Goal: Information Seeking & Learning: Learn about a topic

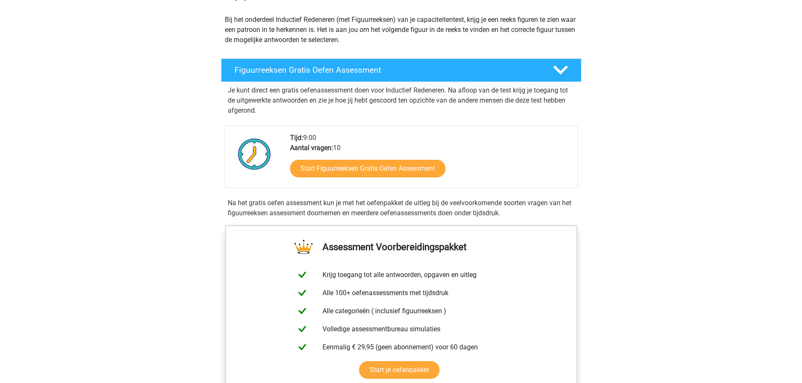
scroll to position [90, 0]
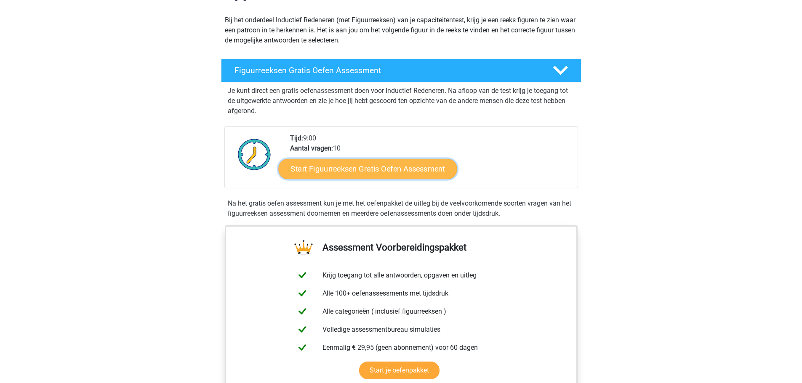
click at [345, 175] on link "Start Figuurreeksen Gratis Oefen Assessment" at bounding box center [367, 169] width 178 height 20
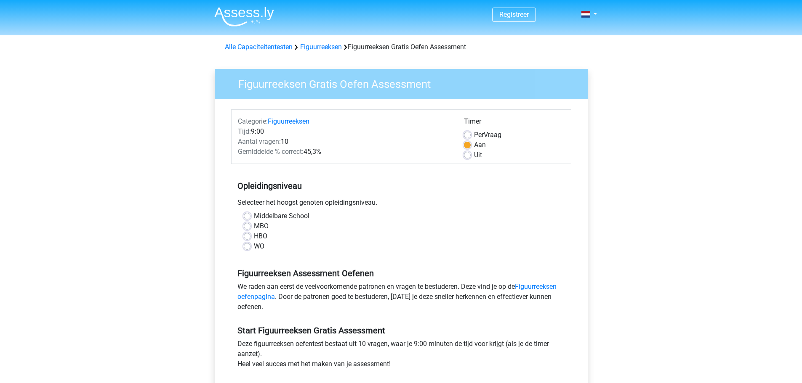
click at [254, 247] on label "WO" at bounding box center [259, 247] width 11 height 10
click at [249, 247] on input "WO" at bounding box center [247, 246] width 7 height 8
radio input "true"
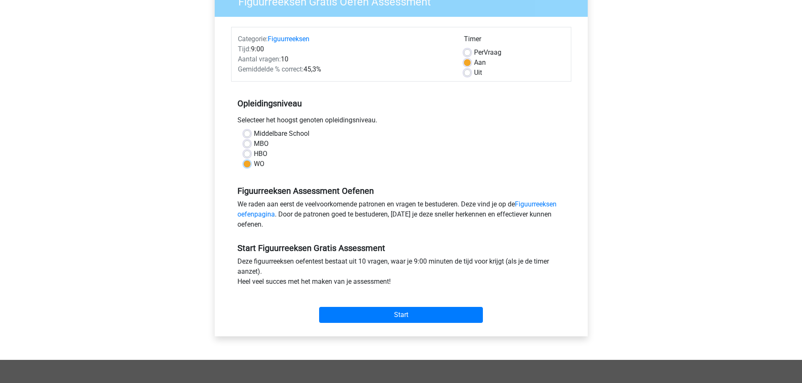
scroll to position [82, 0]
click at [378, 316] on input "Start" at bounding box center [401, 316] width 164 height 16
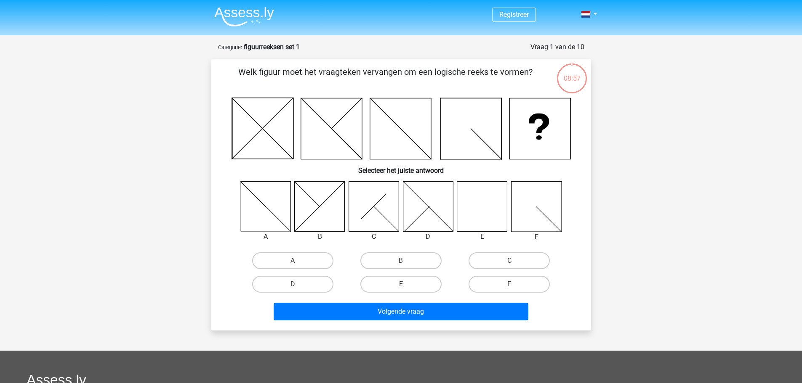
click at [486, 201] on icon at bounding box center [482, 206] width 50 height 50
click at [401, 286] on input "E" at bounding box center [403, 286] width 5 height 5
radio input "true"
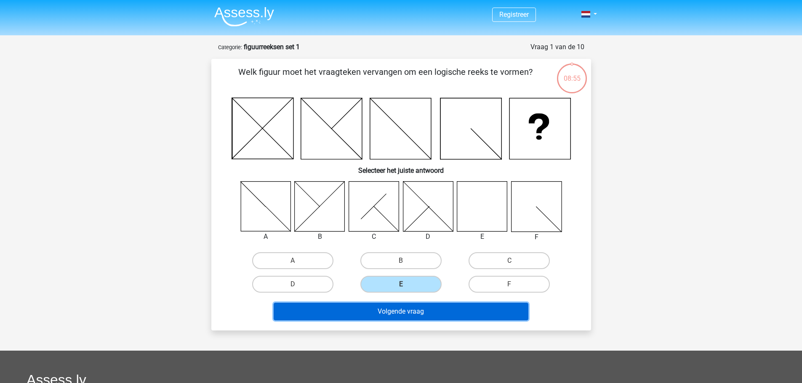
click at [407, 314] on button "Volgende vraag" at bounding box center [401, 312] width 255 height 18
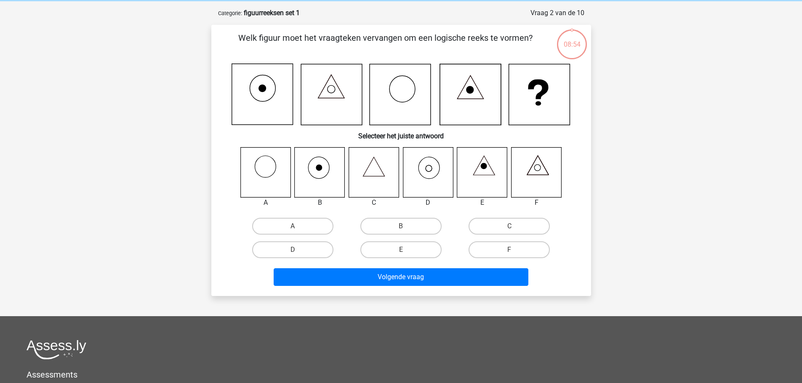
scroll to position [42, 0]
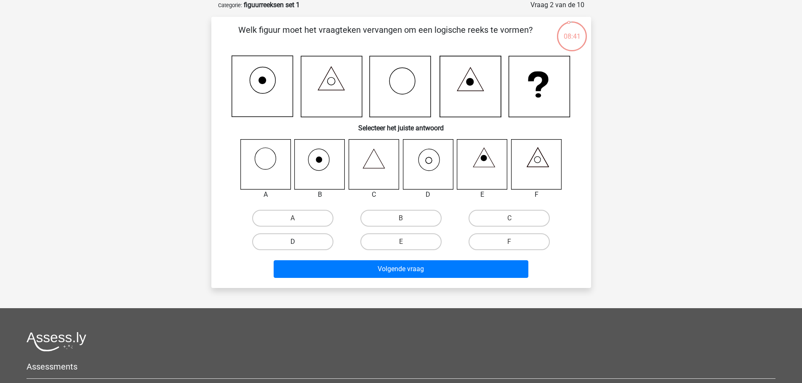
click at [309, 234] on label "D" at bounding box center [292, 242] width 81 height 17
click at [298, 242] on input "D" at bounding box center [294, 244] width 5 height 5
radio input "true"
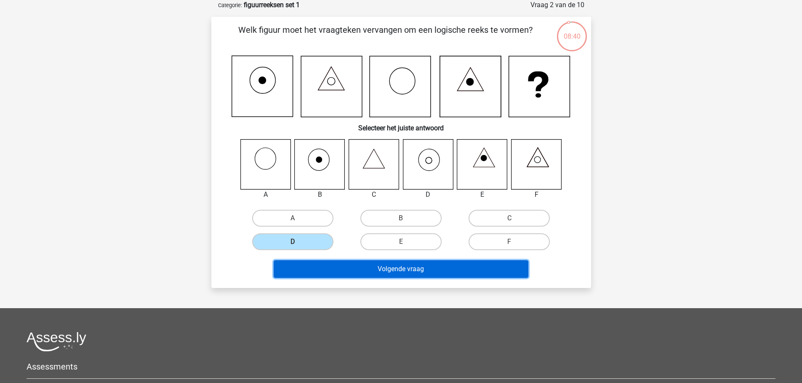
click at [369, 273] on button "Volgende vraag" at bounding box center [401, 269] width 255 height 18
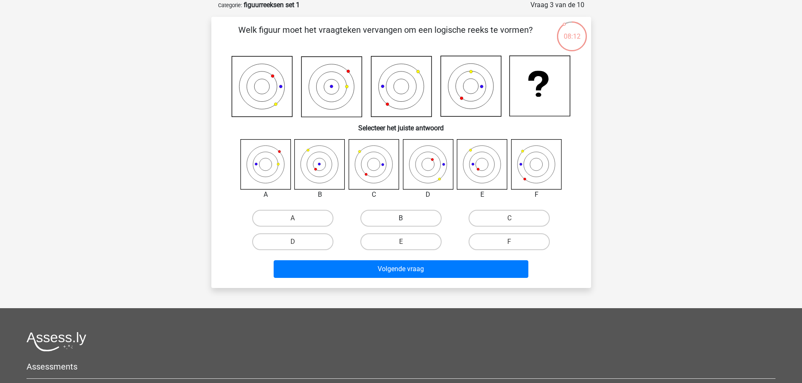
click at [407, 210] on label "B" at bounding box center [400, 218] width 81 height 17
click at [406, 218] on input "B" at bounding box center [403, 220] width 5 height 5
radio input "true"
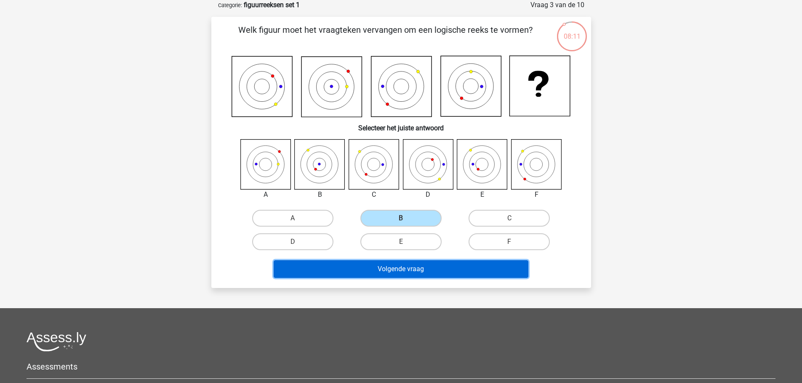
click at [388, 275] on button "Volgende vraag" at bounding box center [401, 269] width 255 height 18
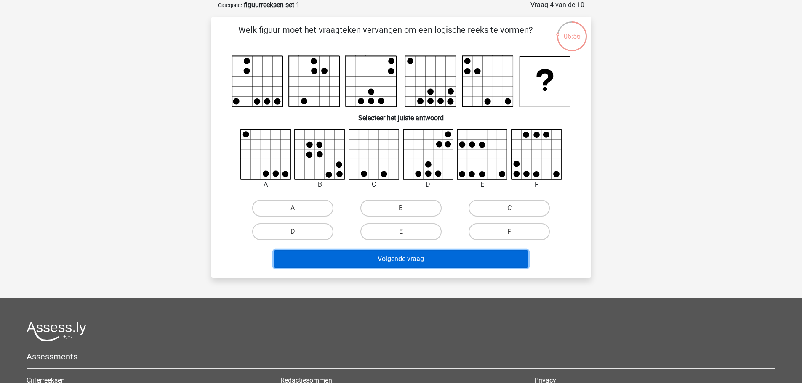
click at [405, 255] on button "Volgende vraag" at bounding box center [401, 259] width 255 height 18
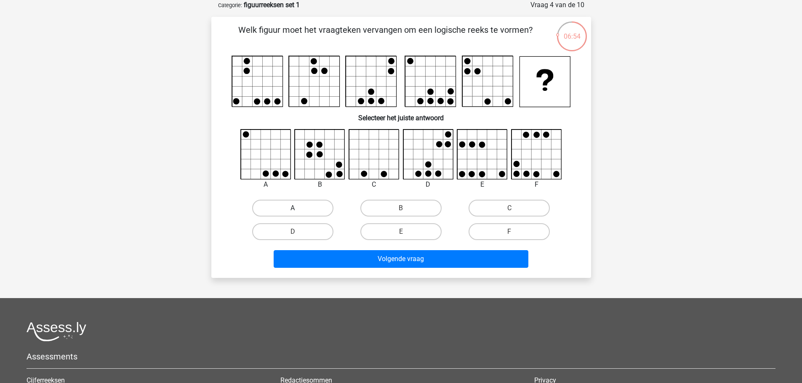
click at [314, 208] on label "A" at bounding box center [292, 208] width 81 height 17
click at [298, 208] on input "A" at bounding box center [294, 210] width 5 height 5
radio input "true"
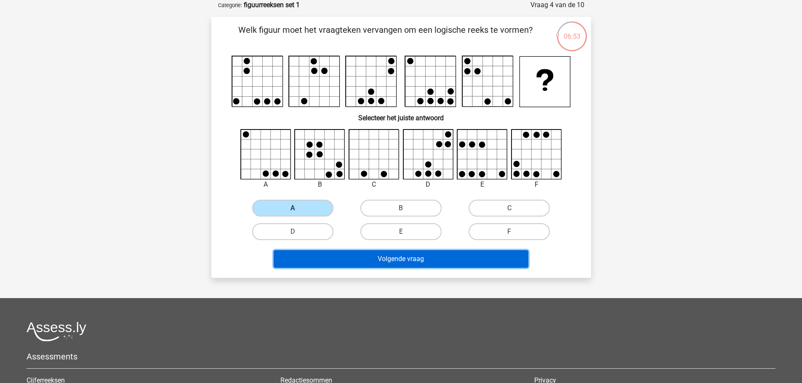
click at [399, 266] on button "Volgende vraag" at bounding box center [401, 259] width 255 height 18
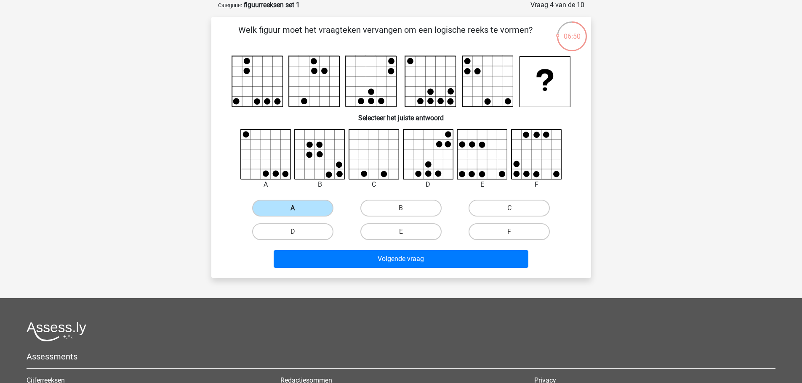
click at [306, 210] on label "A" at bounding box center [292, 208] width 81 height 17
click at [298, 210] on input "A" at bounding box center [294, 210] width 5 height 5
click at [387, 269] on div "Volgende vraag" at bounding box center [401, 260] width 325 height 21
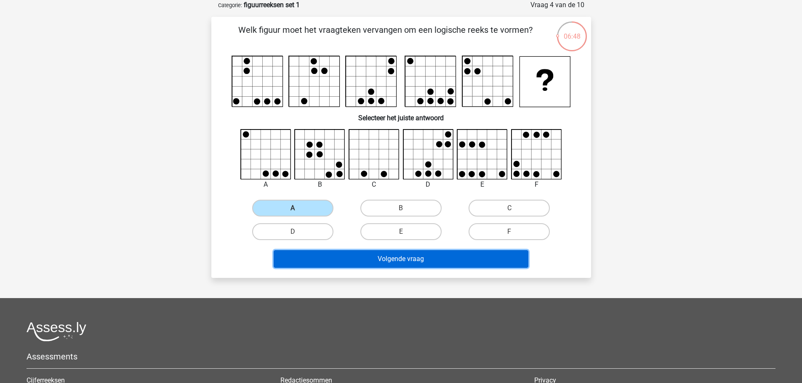
click at [391, 263] on button "Volgende vraag" at bounding box center [401, 259] width 255 height 18
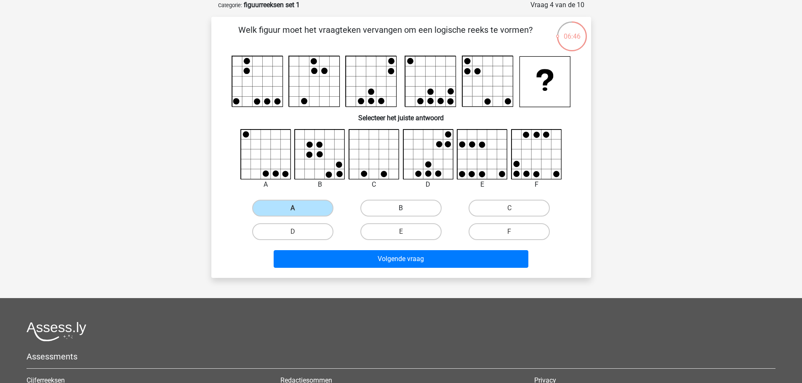
click at [395, 204] on label "B" at bounding box center [400, 208] width 81 height 17
click at [401, 208] on input "B" at bounding box center [403, 210] width 5 height 5
radio input "true"
click at [287, 210] on label "A" at bounding box center [292, 208] width 81 height 17
click at [292, 210] on input "A" at bounding box center [294, 210] width 5 height 5
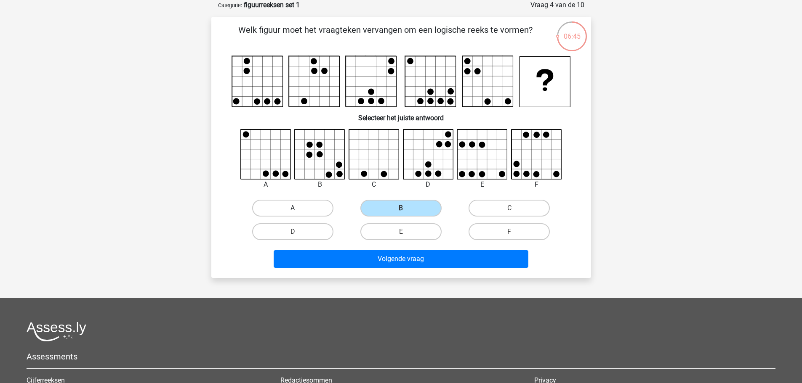
radio input "true"
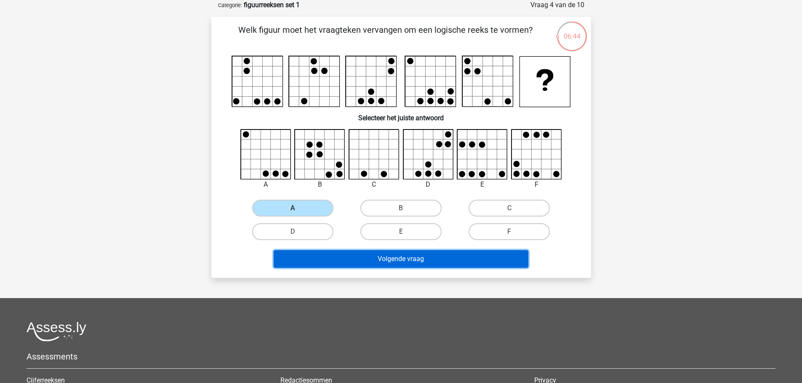
click at [347, 256] on button "Volgende vraag" at bounding box center [401, 259] width 255 height 18
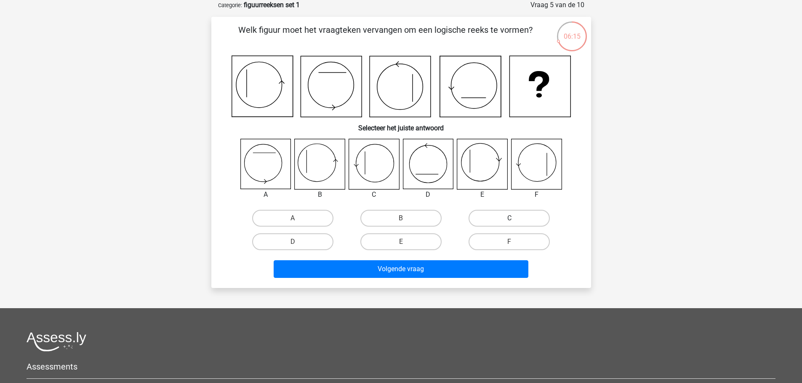
click at [505, 222] on label "C" at bounding box center [508, 218] width 81 height 17
click at [509, 222] on input "C" at bounding box center [511, 220] width 5 height 5
radio input "true"
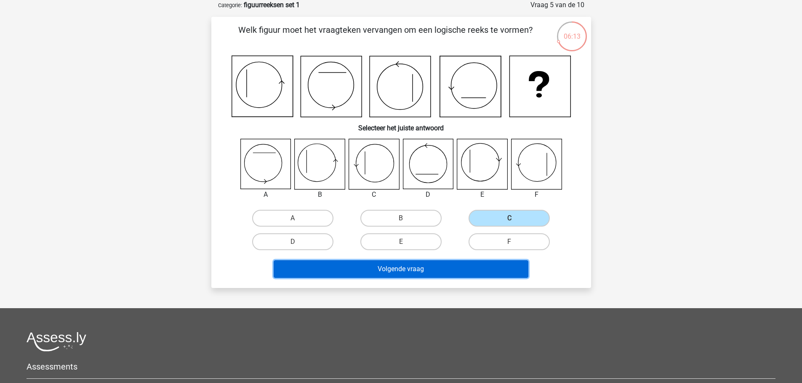
click at [388, 277] on button "Volgende vraag" at bounding box center [401, 269] width 255 height 18
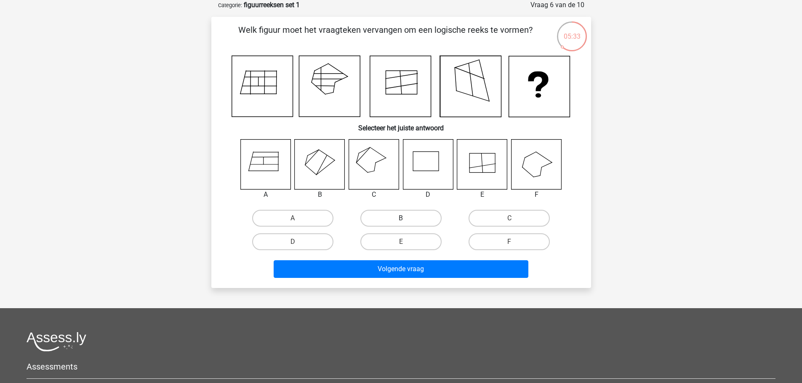
click at [397, 219] on label "B" at bounding box center [400, 218] width 81 height 17
click at [401, 219] on input "B" at bounding box center [403, 220] width 5 height 5
radio input "true"
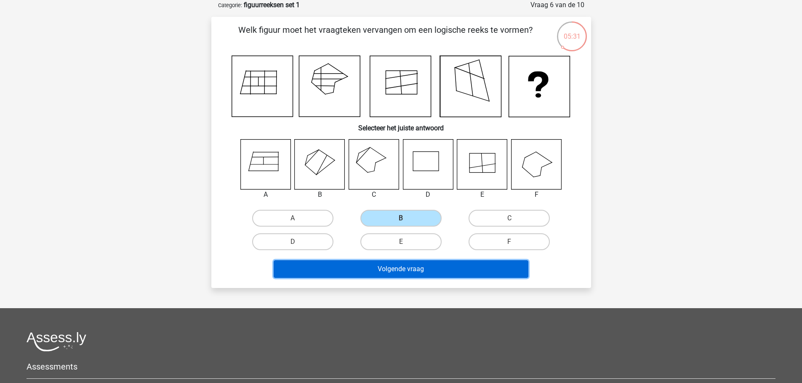
click at [412, 273] on button "Volgende vraag" at bounding box center [401, 269] width 255 height 18
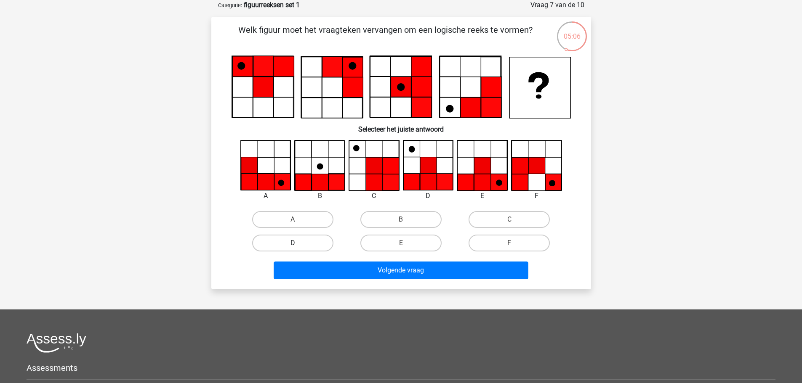
click at [299, 246] on label "D" at bounding box center [292, 243] width 81 height 17
click at [298, 246] on input "D" at bounding box center [294, 245] width 5 height 5
radio input "true"
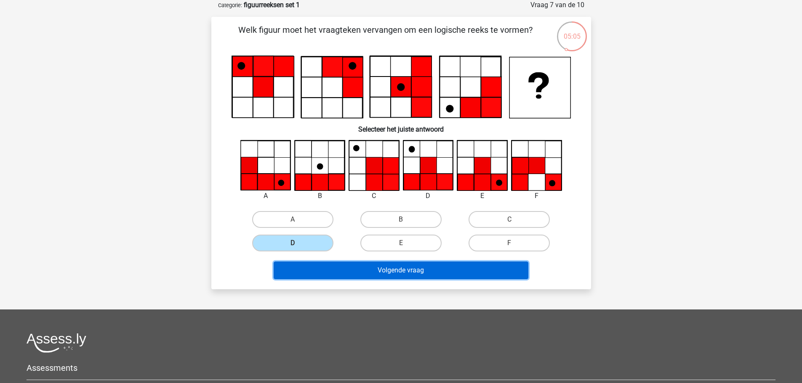
click at [388, 274] on button "Volgende vraag" at bounding box center [401, 271] width 255 height 18
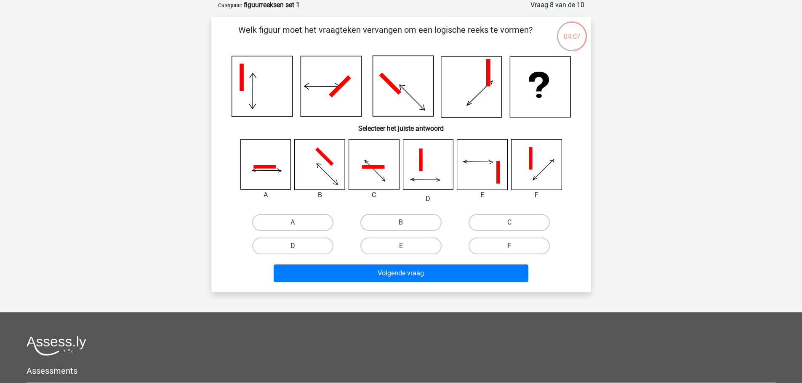
click at [313, 251] on label "D" at bounding box center [292, 246] width 81 height 17
click at [298, 251] on input "D" at bounding box center [294, 248] width 5 height 5
radio input "true"
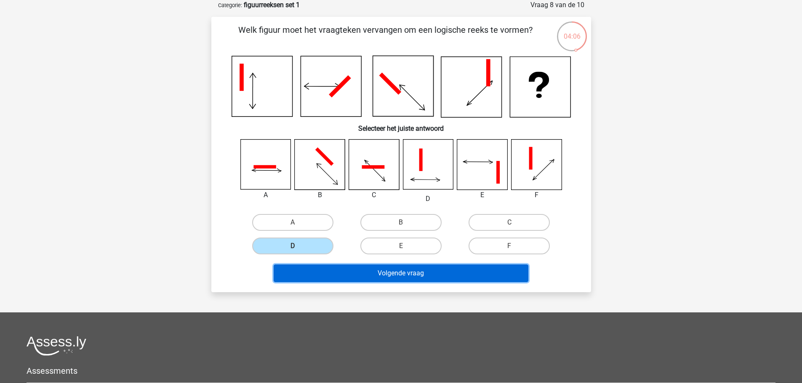
click at [380, 266] on button "Volgende vraag" at bounding box center [401, 274] width 255 height 18
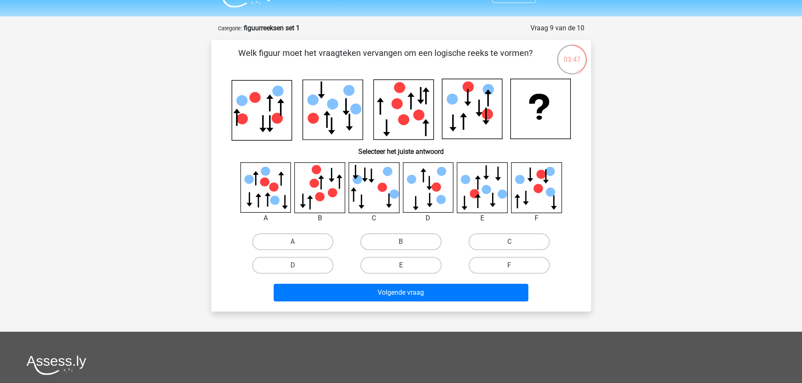
scroll to position [19, 0]
click at [286, 270] on label "D" at bounding box center [292, 266] width 81 height 17
click at [292, 270] on input "D" at bounding box center [294, 268] width 5 height 5
radio input "true"
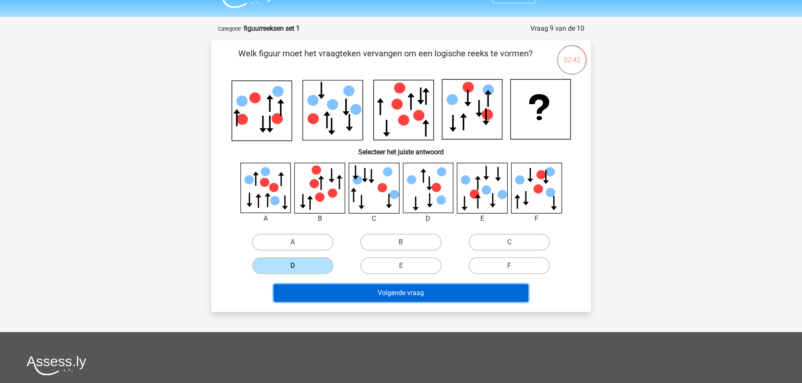
click at [380, 300] on button "Volgende vraag" at bounding box center [401, 293] width 255 height 18
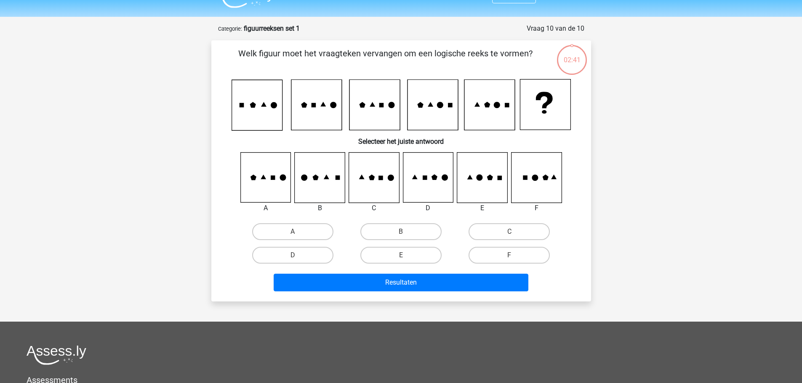
scroll to position [42, 0]
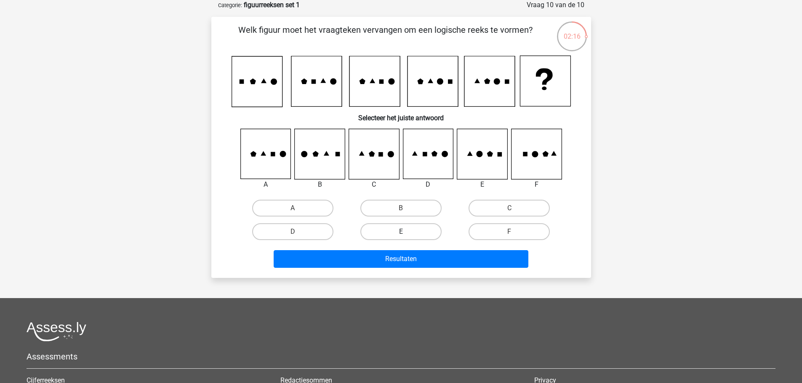
click at [406, 231] on label "E" at bounding box center [400, 231] width 81 height 17
click at [406, 232] on input "E" at bounding box center [403, 234] width 5 height 5
radio input "true"
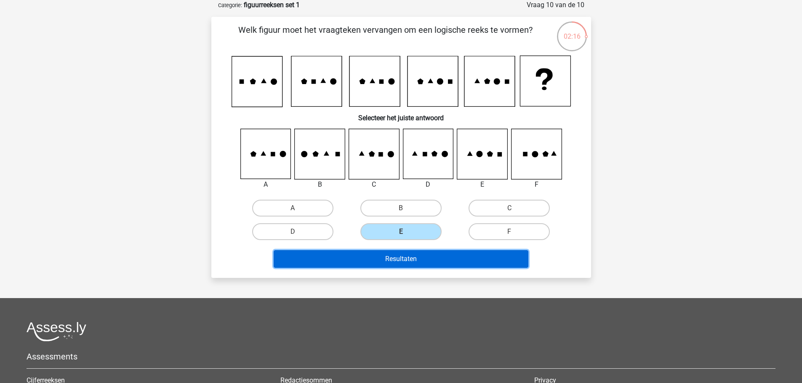
click at [398, 258] on button "Resultaten" at bounding box center [401, 259] width 255 height 18
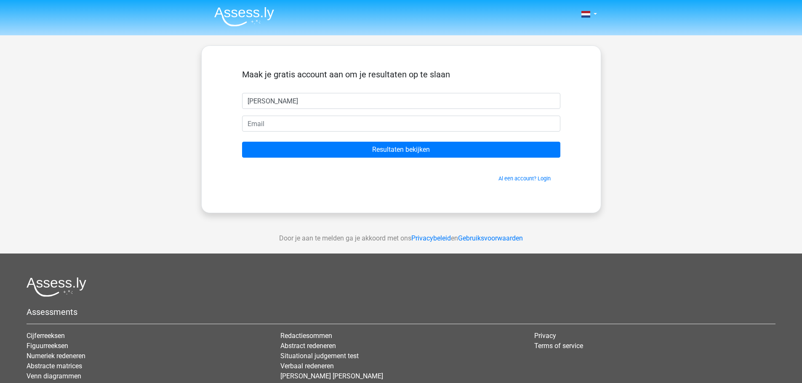
type input "Timothy"
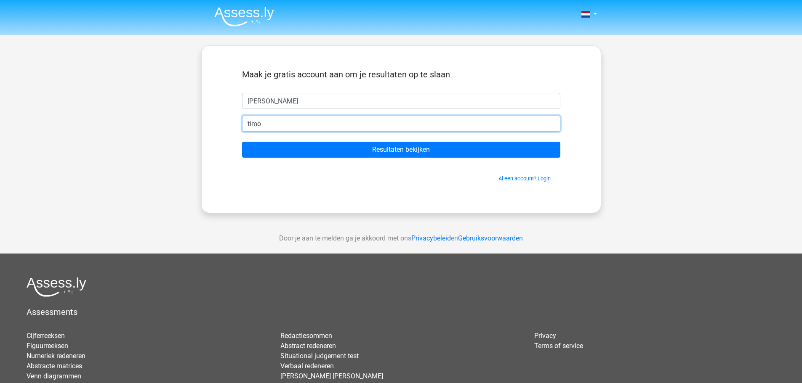
type input "timothydejong@Hotmail.nl"
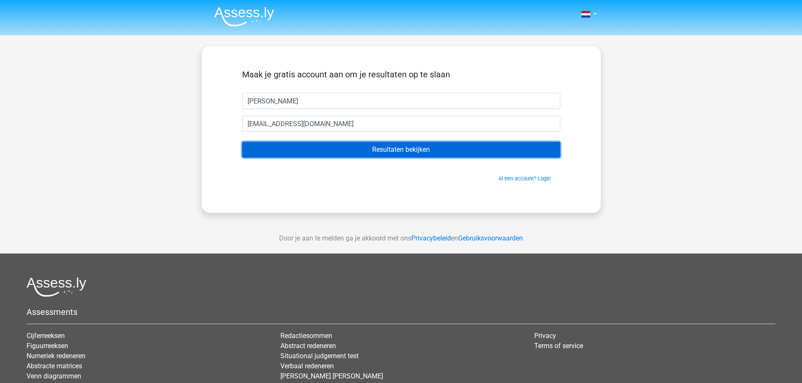
click at [405, 146] on input "Resultaten bekijken" at bounding box center [401, 150] width 318 height 16
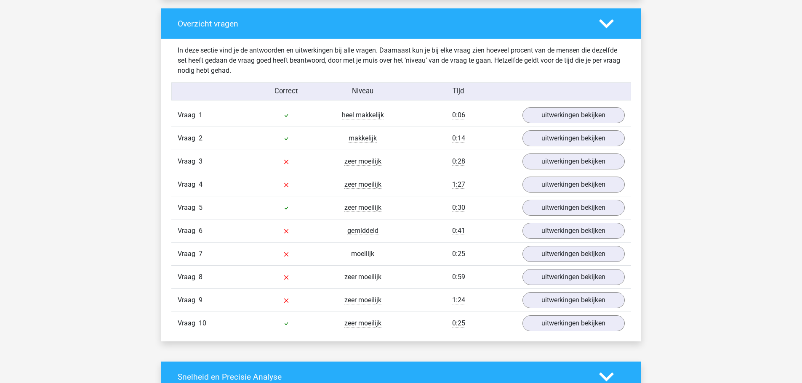
scroll to position [624, 0]
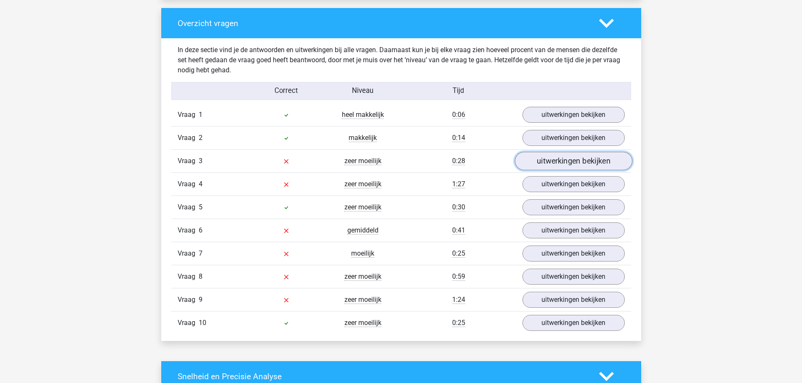
click at [588, 159] on link "uitwerkingen bekijken" at bounding box center [572, 161] width 117 height 19
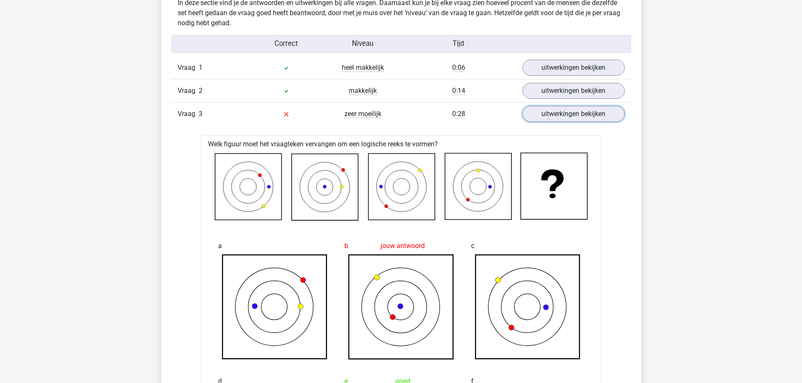
scroll to position [671, 0]
click at [579, 114] on link "uitwerkingen bekijken" at bounding box center [572, 114] width 117 height 19
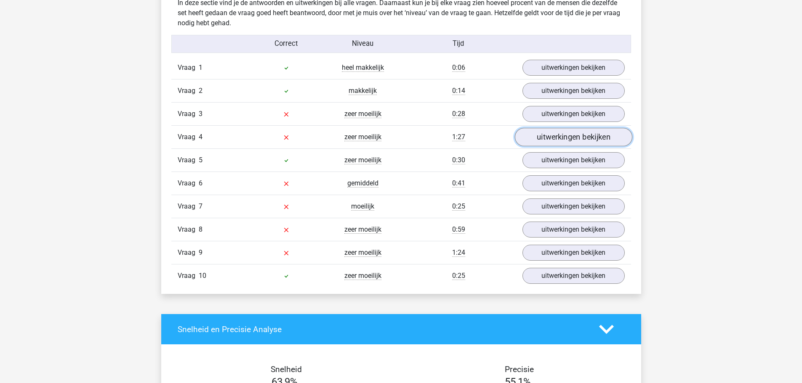
click at [569, 138] on link "uitwerkingen bekijken" at bounding box center [572, 137] width 117 height 19
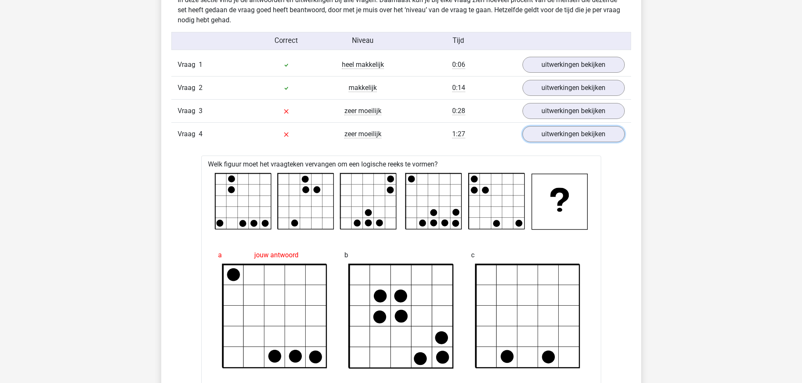
scroll to position [671, 0]
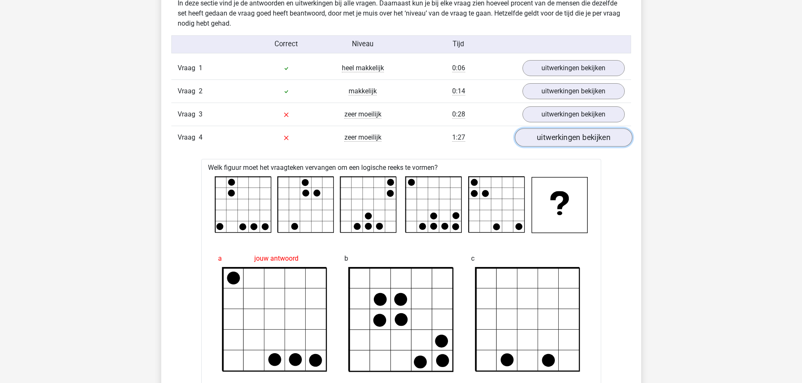
click at [549, 141] on link "uitwerkingen bekijken" at bounding box center [572, 138] width 117 height 19
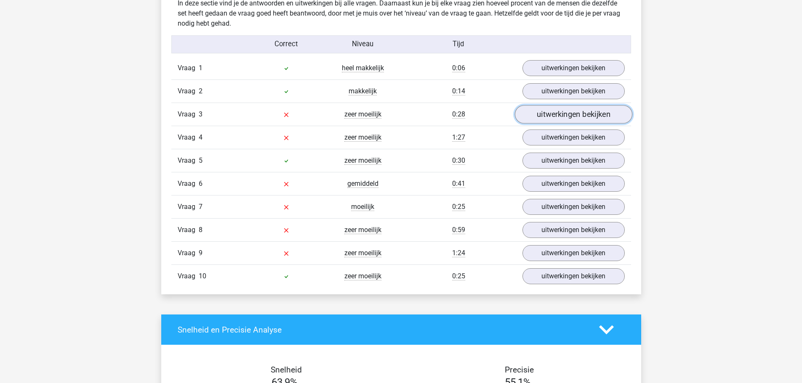
click at [567, 115] on link "uitwerkingen bekijken" at bounding box center [572, 115] width 117 height 19
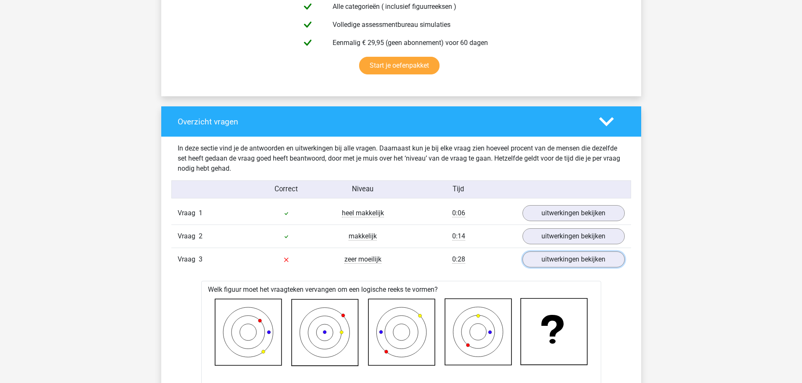
scroll to position [523, 0]
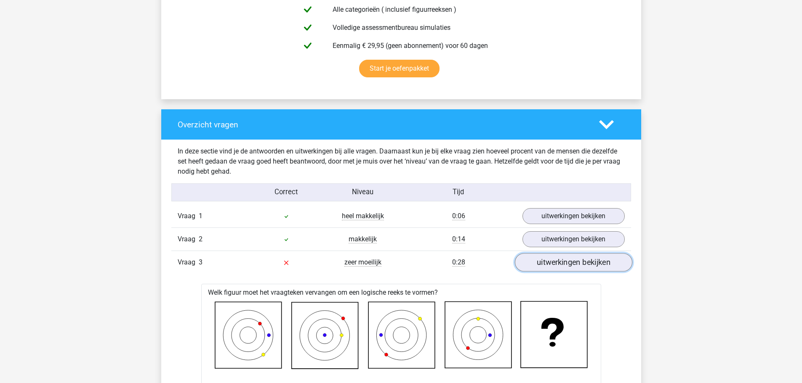
click at [563, 262] on link "uitwerkingen bekijken" at bounding box center [572, 263] width 117 height 19
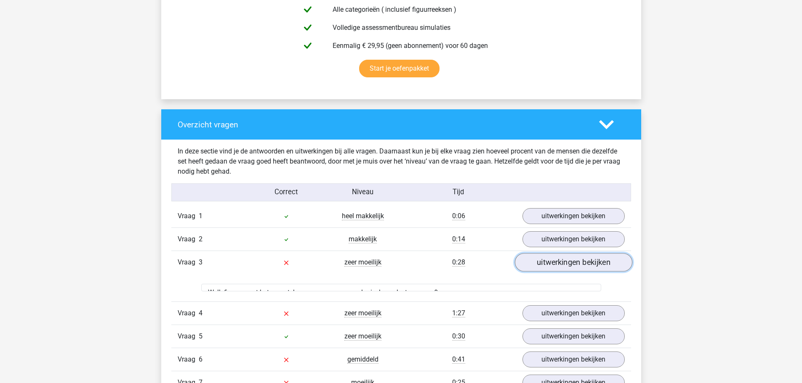
click at [563, 262] on link "uitwerkingen bekijken" at bounding box center [572, 263] width 117 height 19
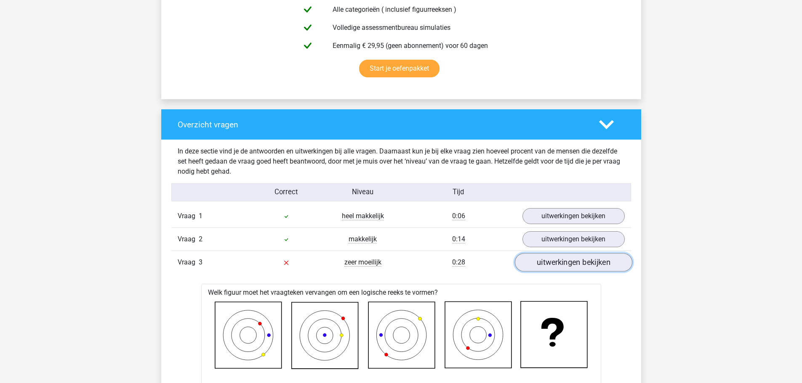
click at [558, 260] on link "uitwerkingen bekijken" at bounding box center [572, 263] width 117 height 19
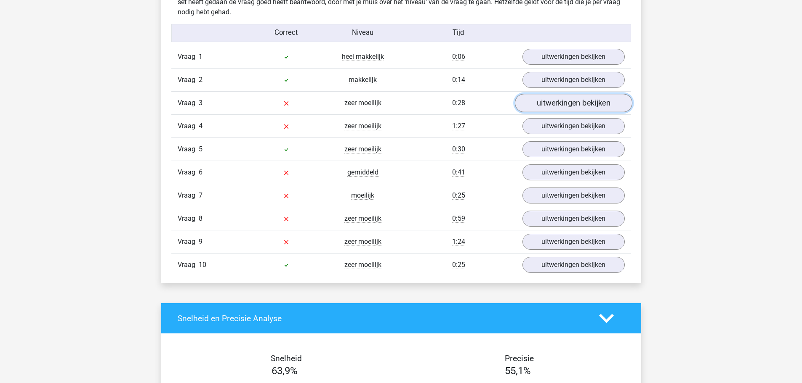
scroll to position [683, 0]
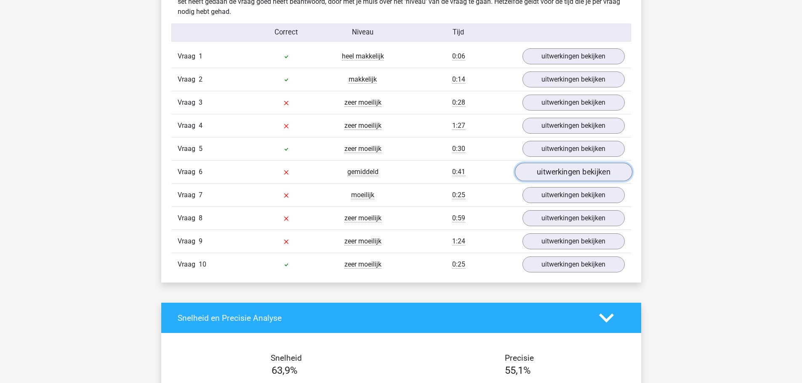
click at [562, 175] on link "uitwerkingen bekijken" at bounding box center [572, 172] width 117 height 19
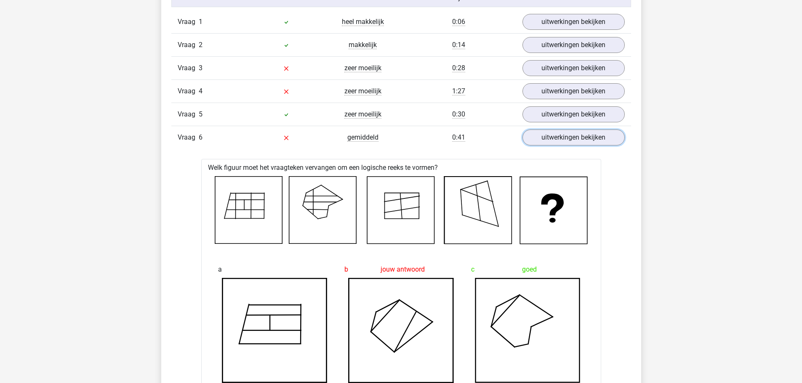
scroll to position [717, 0]
click at [561, 143] on link "uitwerkingen bekijken" at bounding box center [572, 138] width 117 height 19
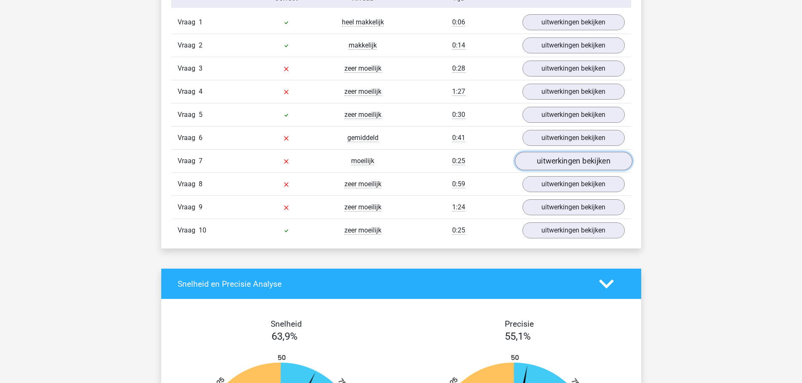
click at [561, 159] on link "uitwerkingen bekijken" at bounding box center [572, 161] width 117 height 19
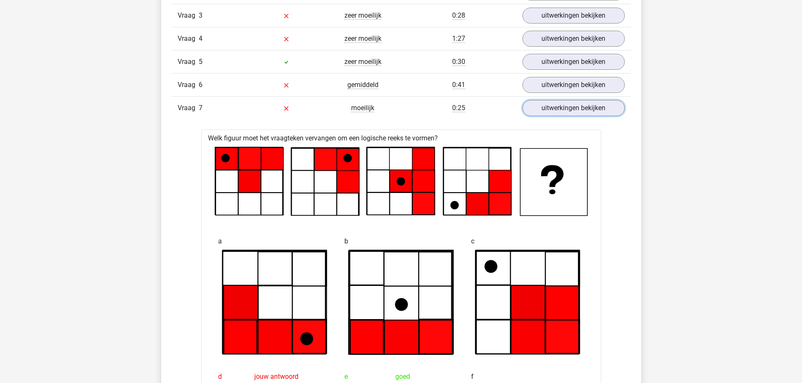
scroll to position [766, 0]
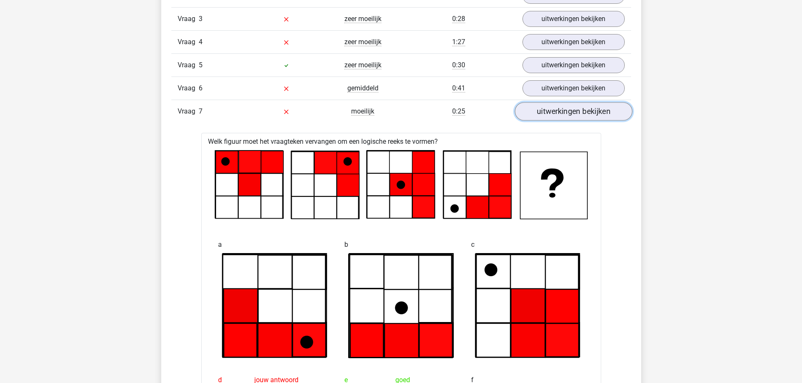
click at [567, 120] on link "uitwerkingen bekijken" at bounding box center [572, 112] width 117 height 19
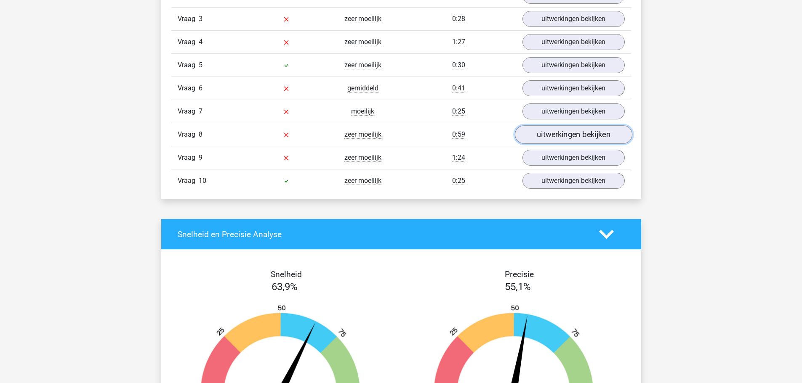
click at [558, 135] on link "uitwerkingen bekijken" at bounding box center [572, 135] width 117 height 19
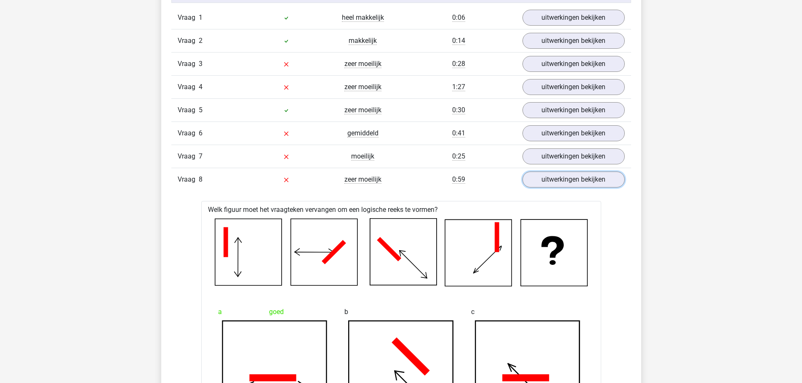
scroll to position [721, 0]
click at [590, 179] on link "uitwerkingen bekijken" at bounding box center [572, 180] width 117 height 19
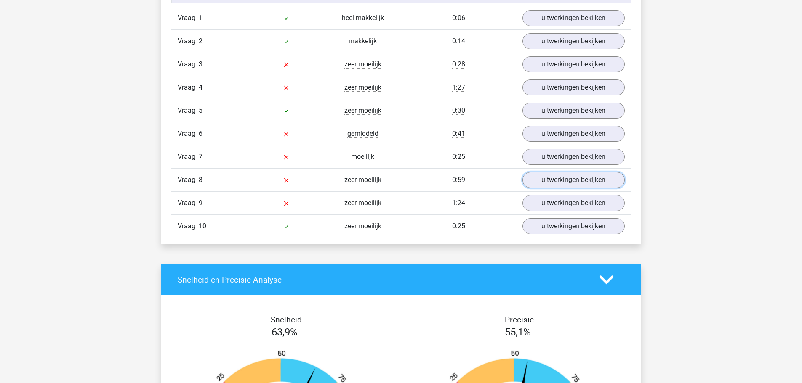
scroll to position [764, 0]
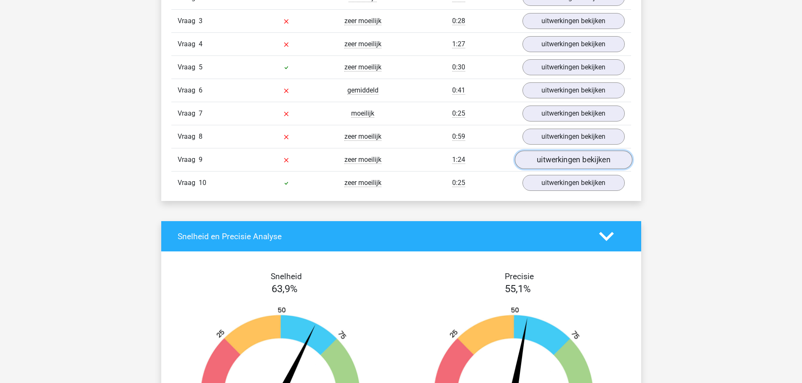
click at [591, 165] on link "uitwerkingen bekijken" at bounding box center [572, 160] width 117 height 19
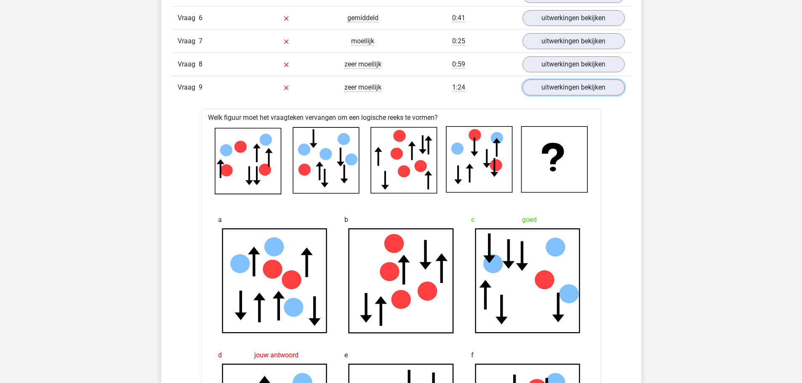
scroll to position [808, 0]
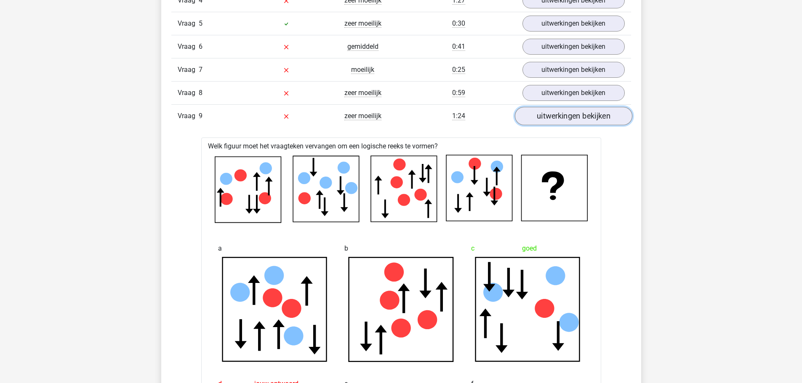
click at [580, 116] on link "uitwerkingen bekijken" at bounding box center [572, 116] width 117 height 19
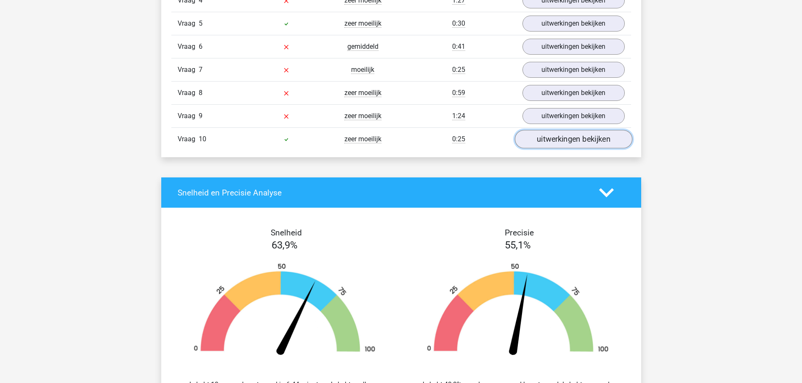
click at [573, 141] on link "uitwerkingen bekijken" at bounding box center [572, 139] width 117 height 19
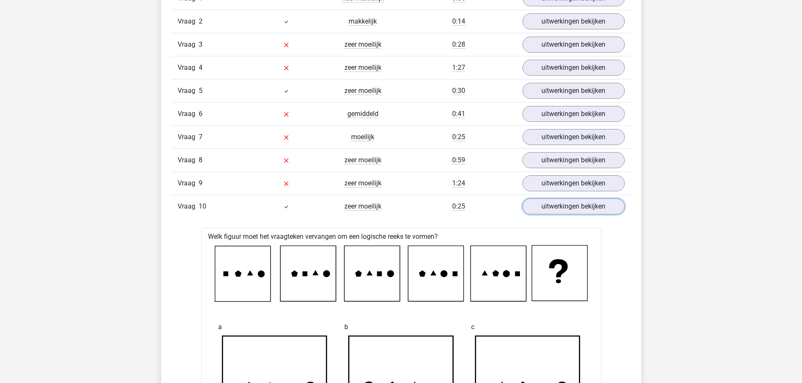
scroll to position [740, 0]
click at [587, 208] on link "uitwerkingen bekijken" at bounding box center [572, 207] width 117 height 19
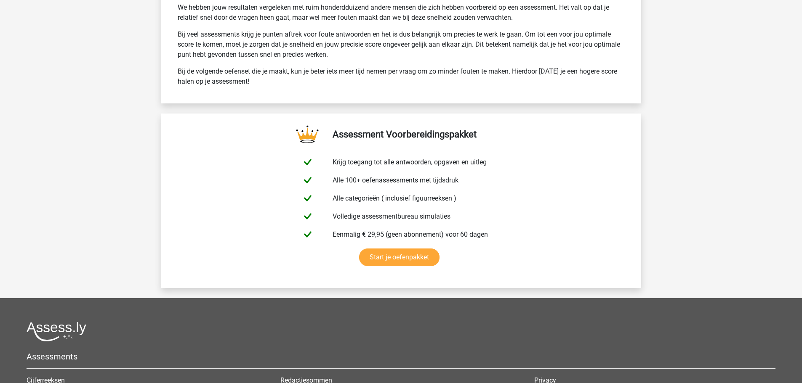
scroll to position [1318, 0]
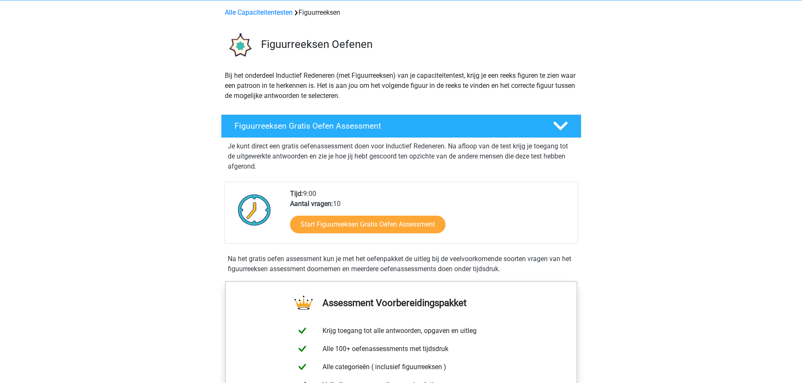
scroll to position [32, 0]
